Goal: Task Accomplishment & Management: Use online tool/utility

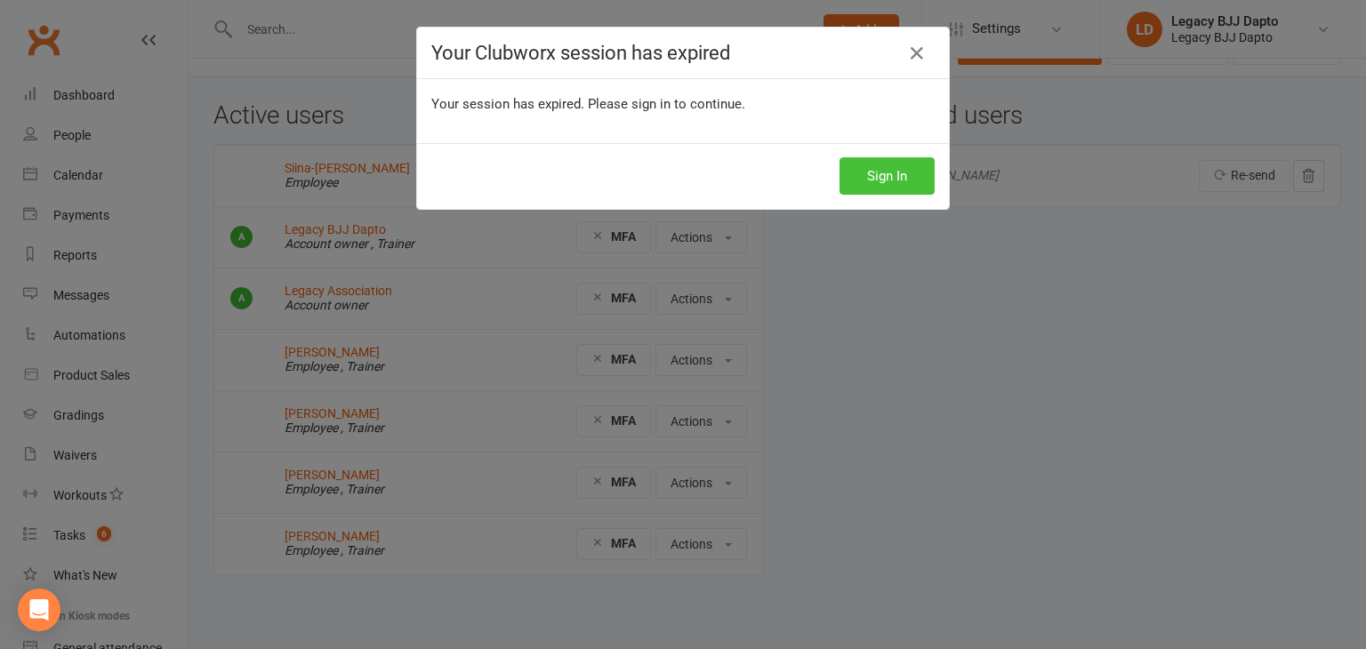
click at [884, 167] on button "Sign In" at bounding box center [886, 175] width 95 height 37
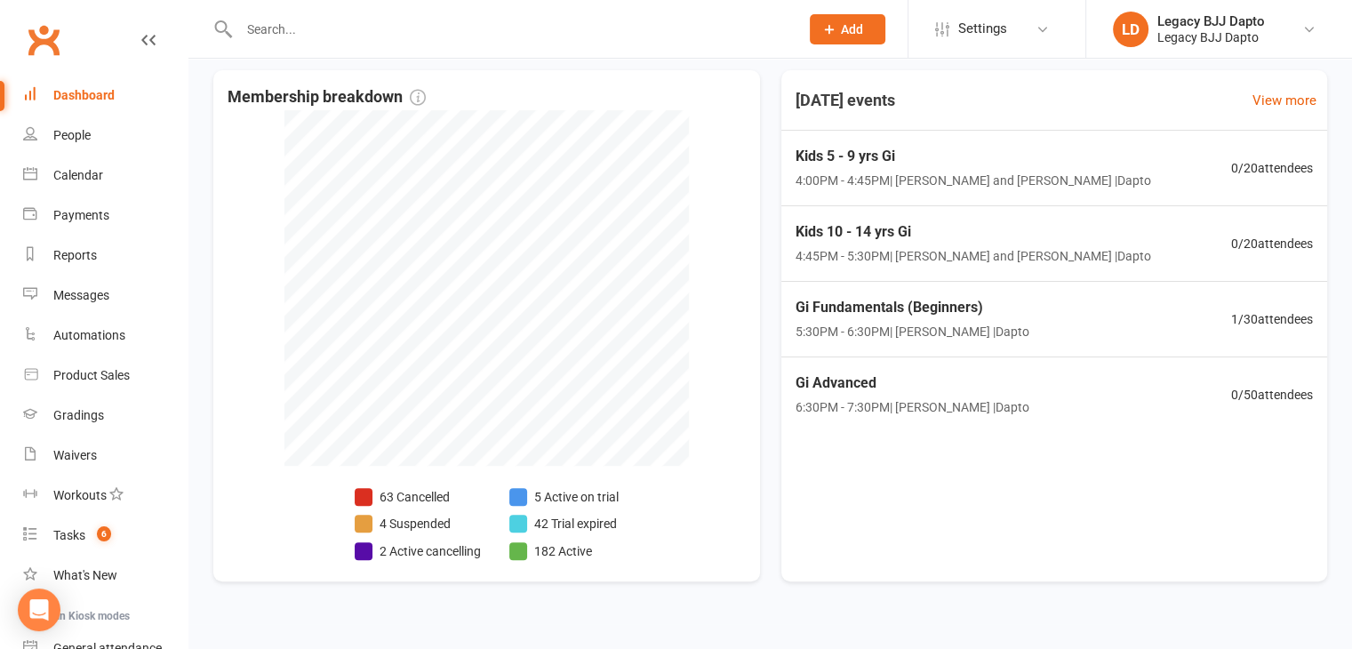
scroll to position [402, 0]
click at [98, 456] on link "Waivers" at bounding box center [105, 456] width 164 height 40
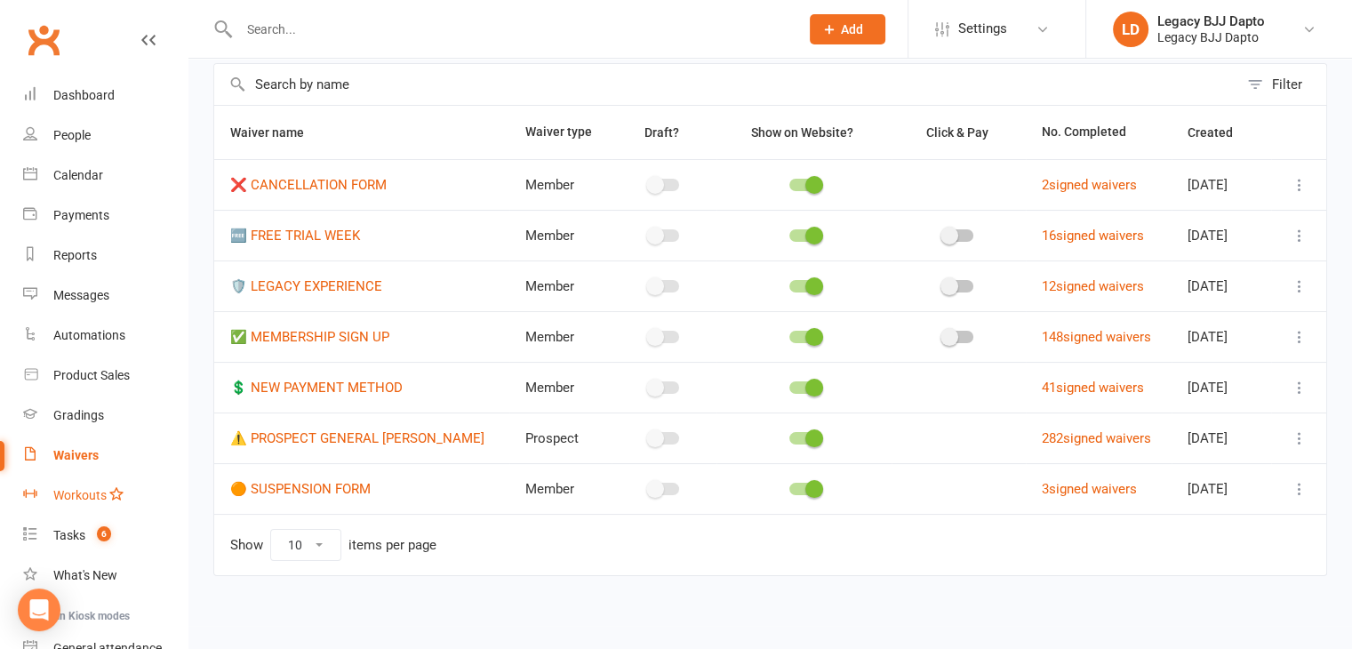
scroll to position [166, 0]
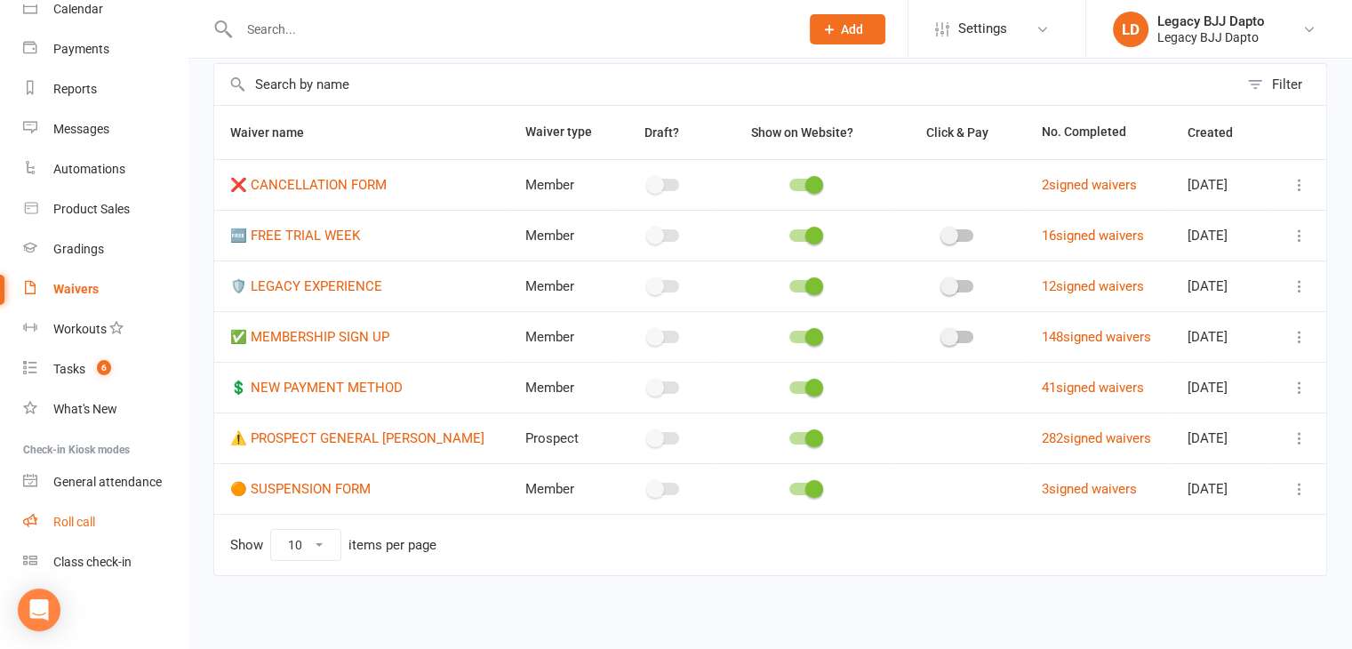
click at [83, 510] on link "Roll call" at bounding box center [105, 522] width 164 height 40
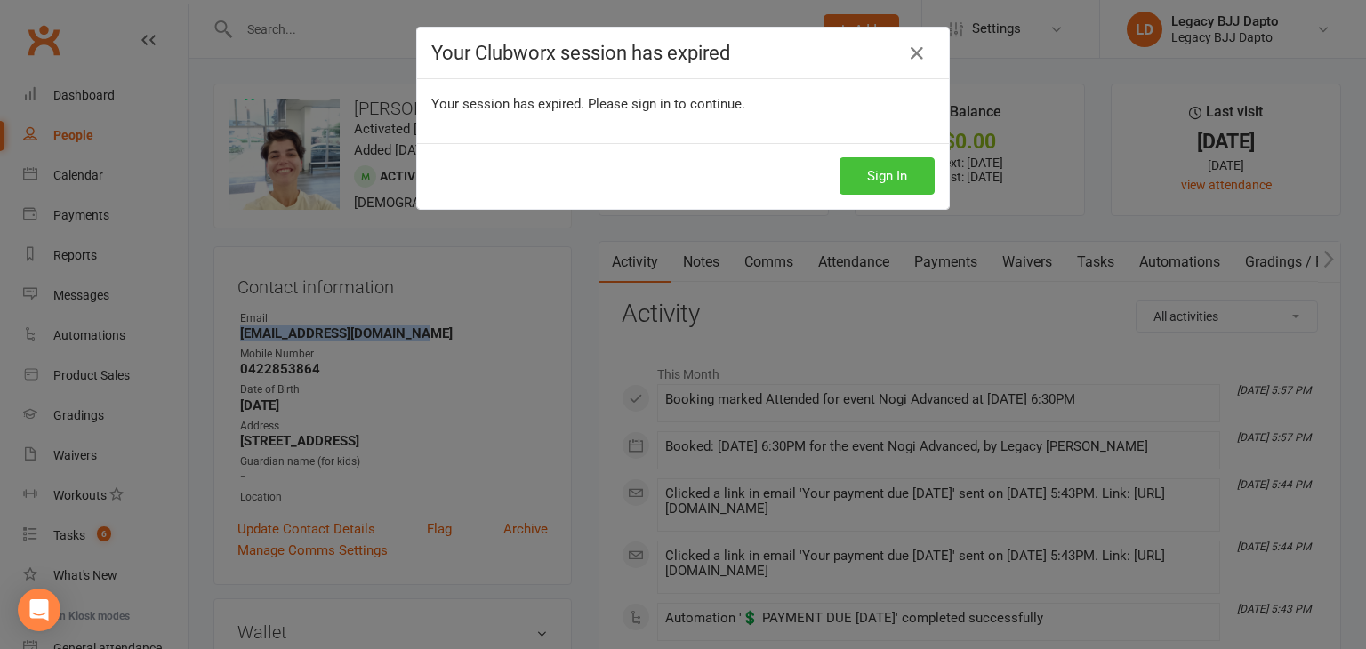
click at [888, 183] on button "Sign In" at bounding box center [886, 175] width 95 height 37
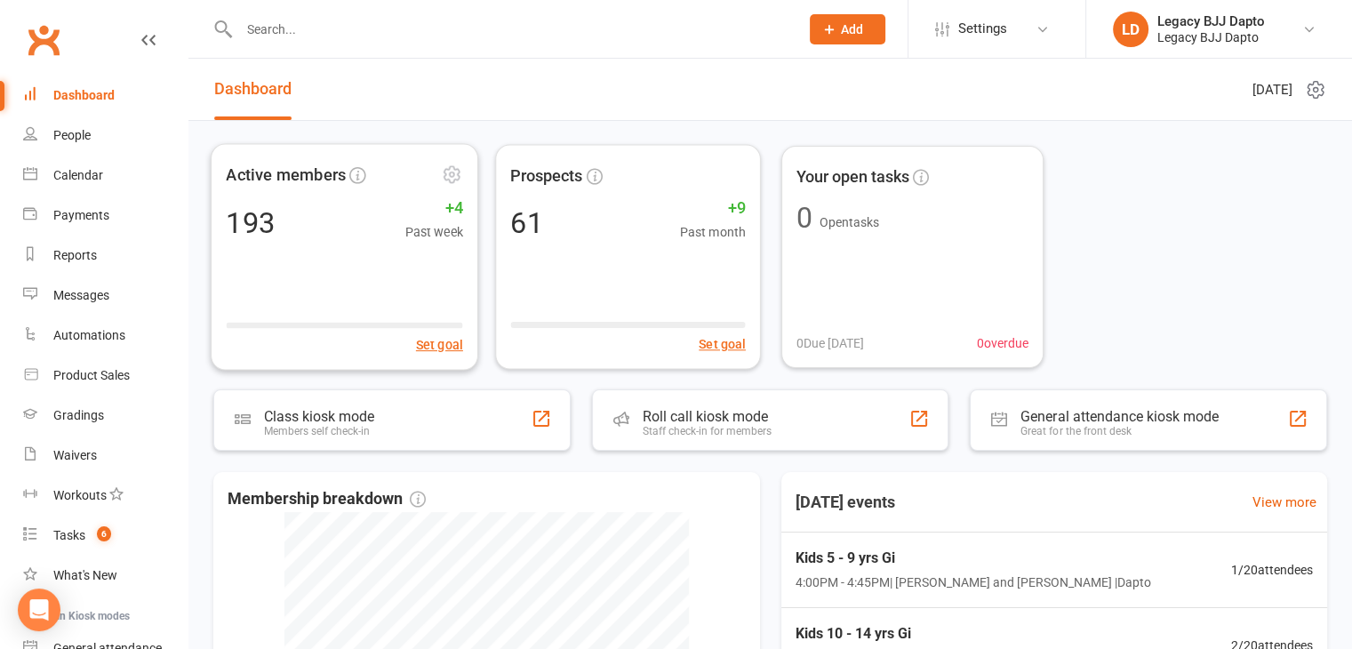
scroll to position [402, 0]
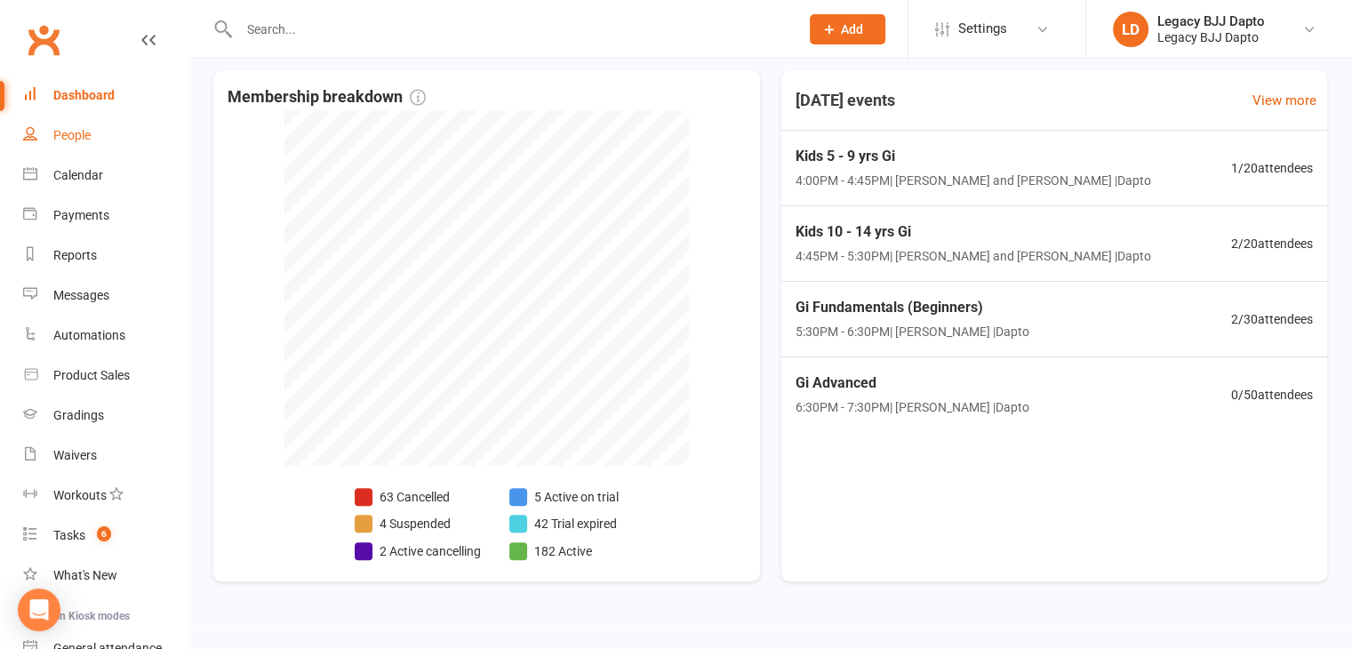
click at [94, 140] on link "People" at bounding box center [105, 136] width 164 height 40
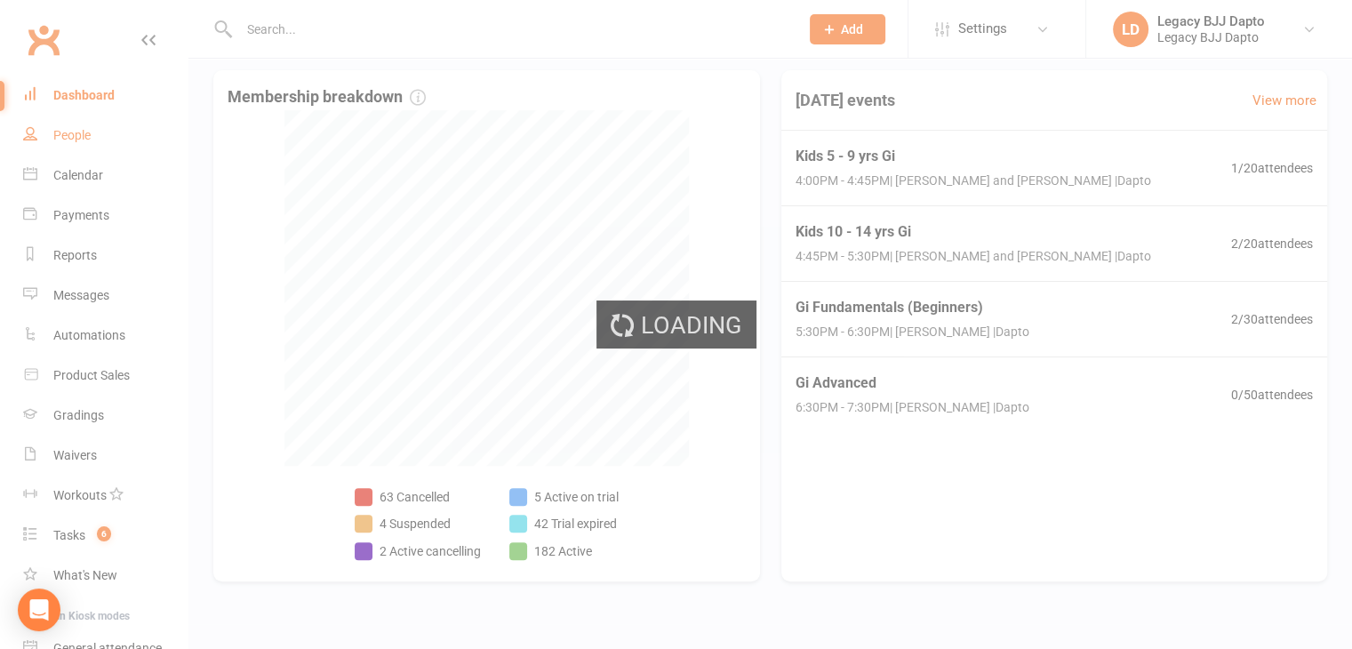
select select "100"
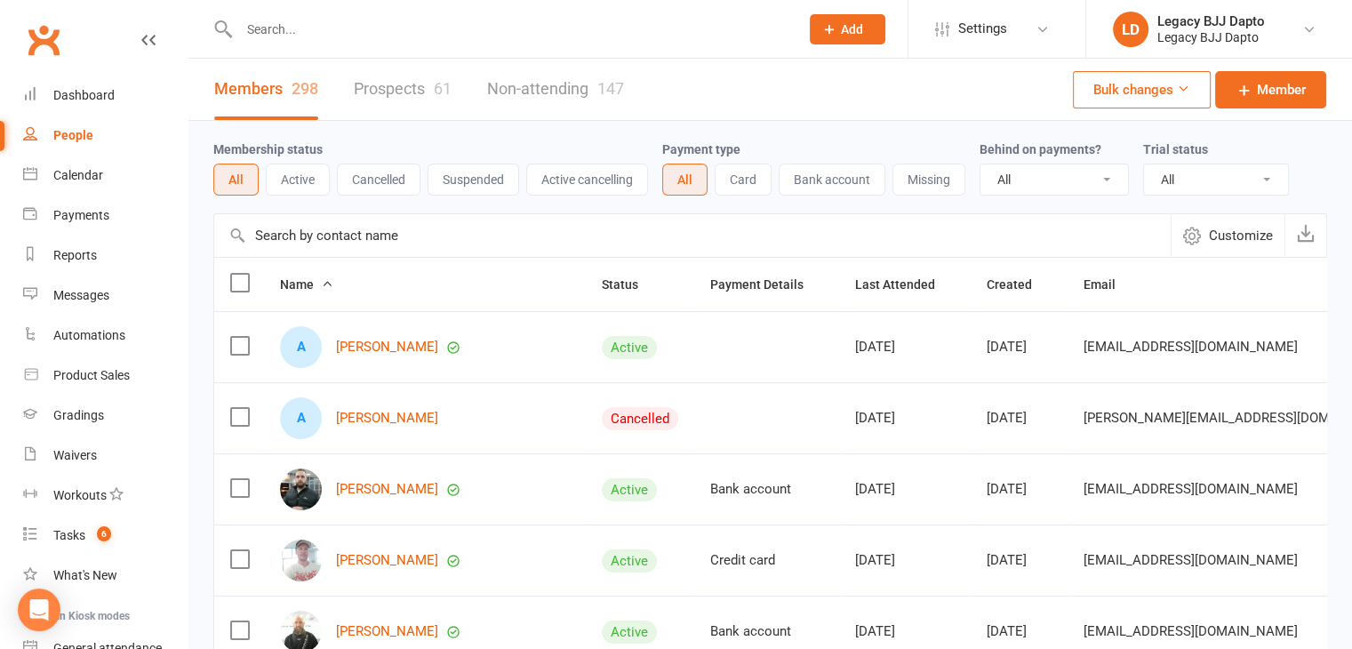
click at [427, 90] on link "Prospects 61" at bounding box center [403, 89] width 98 height 61
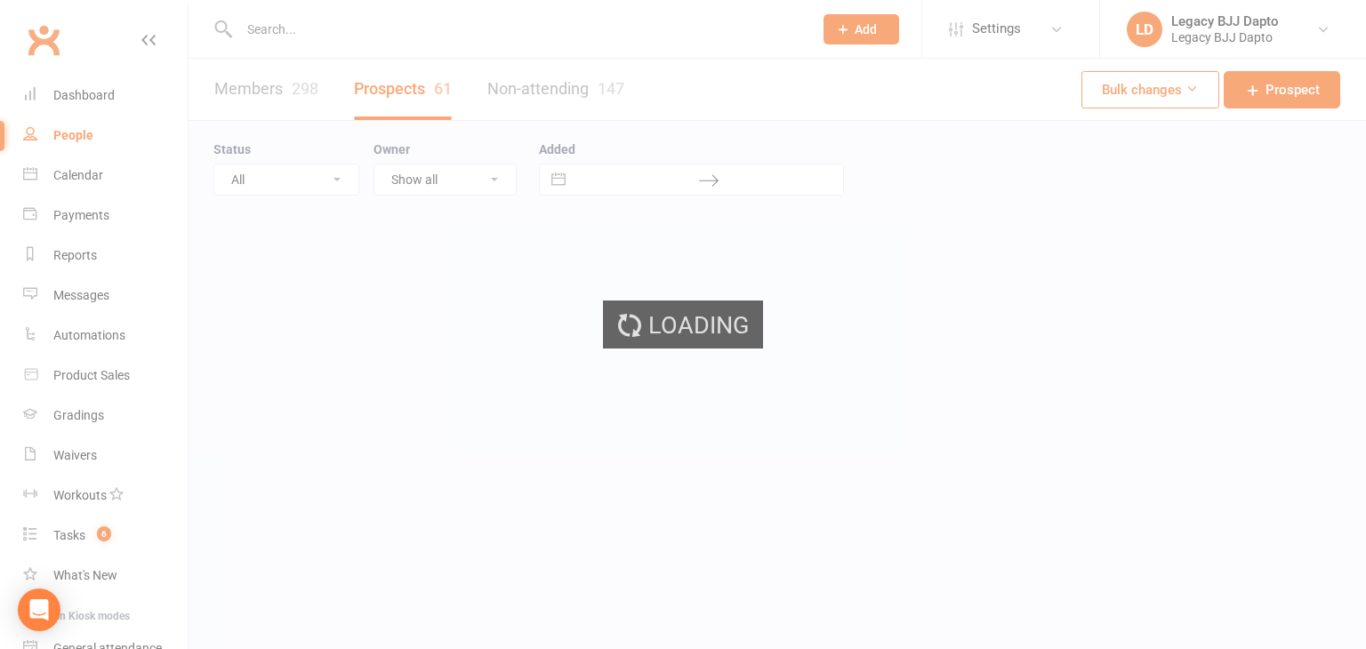
select select "100"
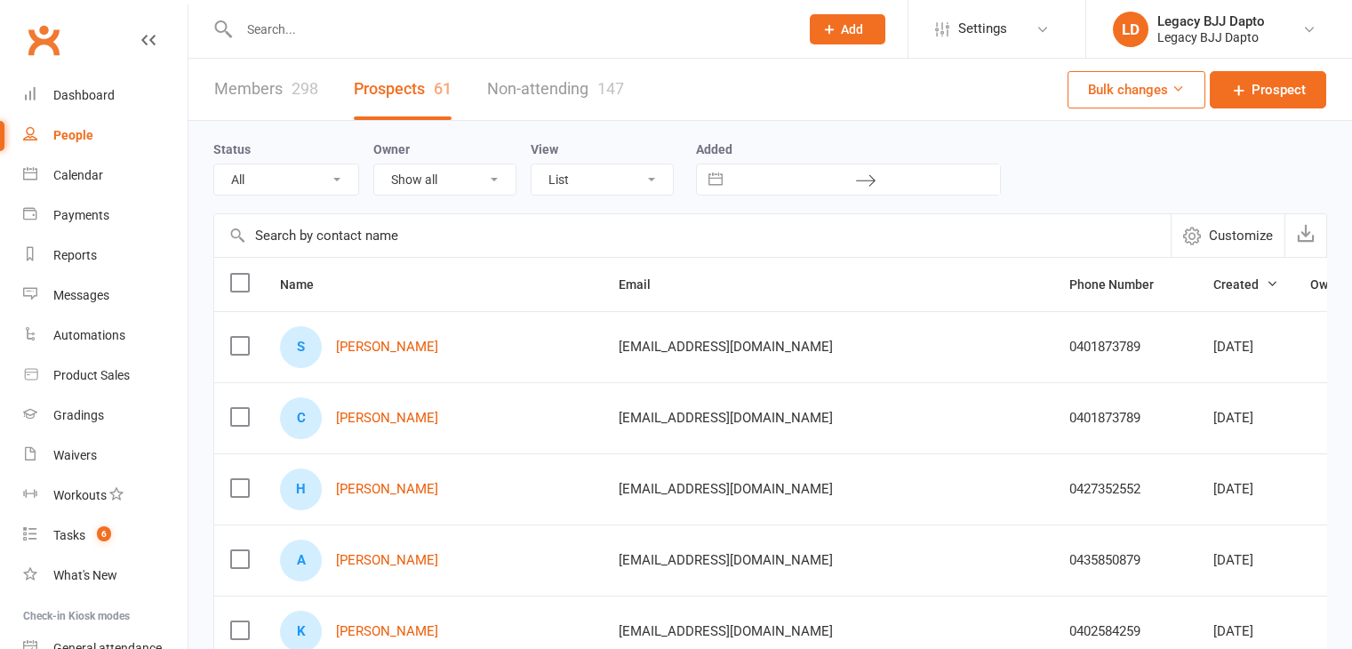
select select "100"
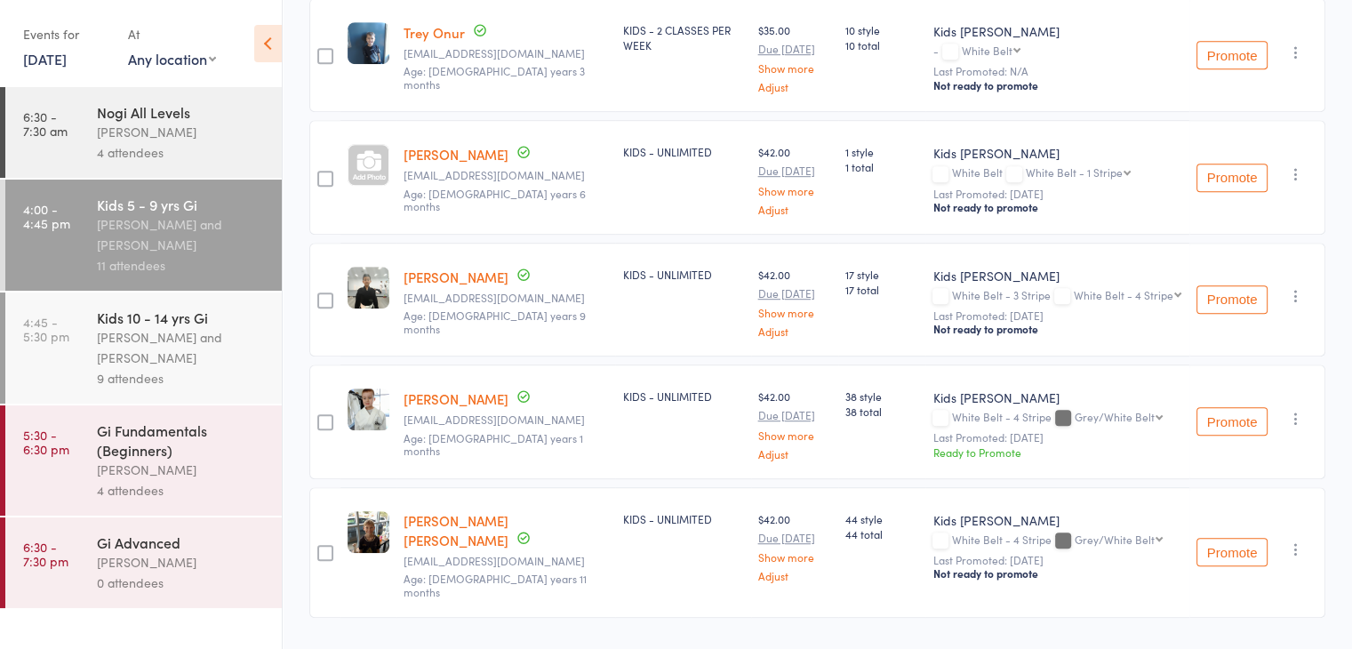
scroll to position [1074, 0]
